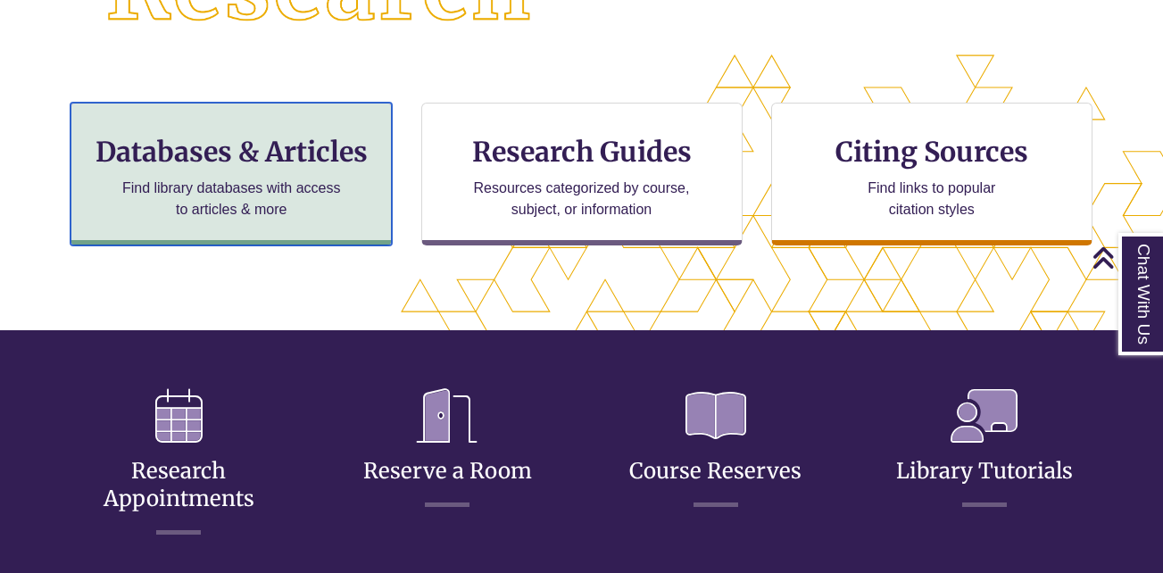
click at [274, 199] on p "Find library databases with access to articles & more" at bounding box center [231, 199] width 233 height 43
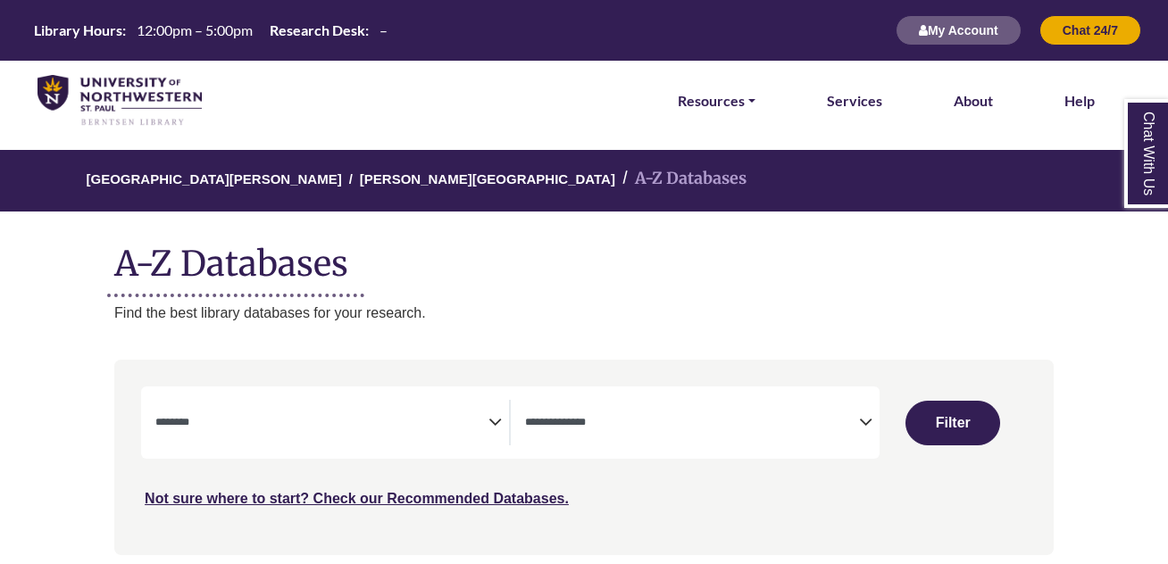
select select "Database Subject Filter"
select select "Database Types Filter"
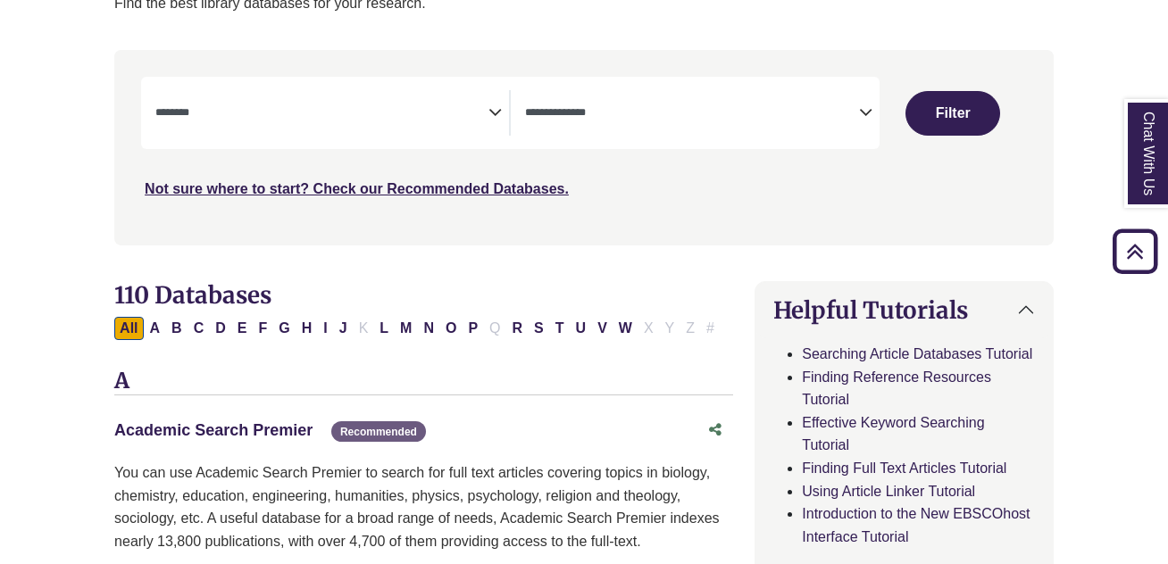
click at [292, 430] on link "Academic Search Premier This link opens in a new window" at bounding box center [213, 430] width 198 height 18
